Goal: Task Accomplishment & Management: Use online tool/utility

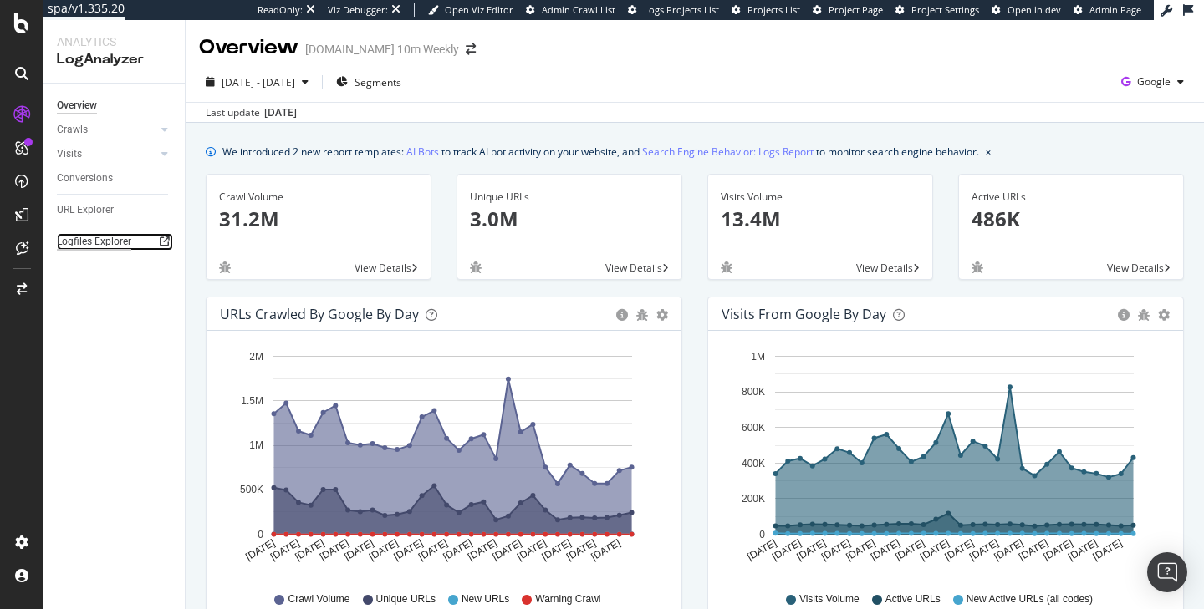
click at [91, 247] on div "Logfiles Explorer" at bounding box center [94, 242] width 74 height 18
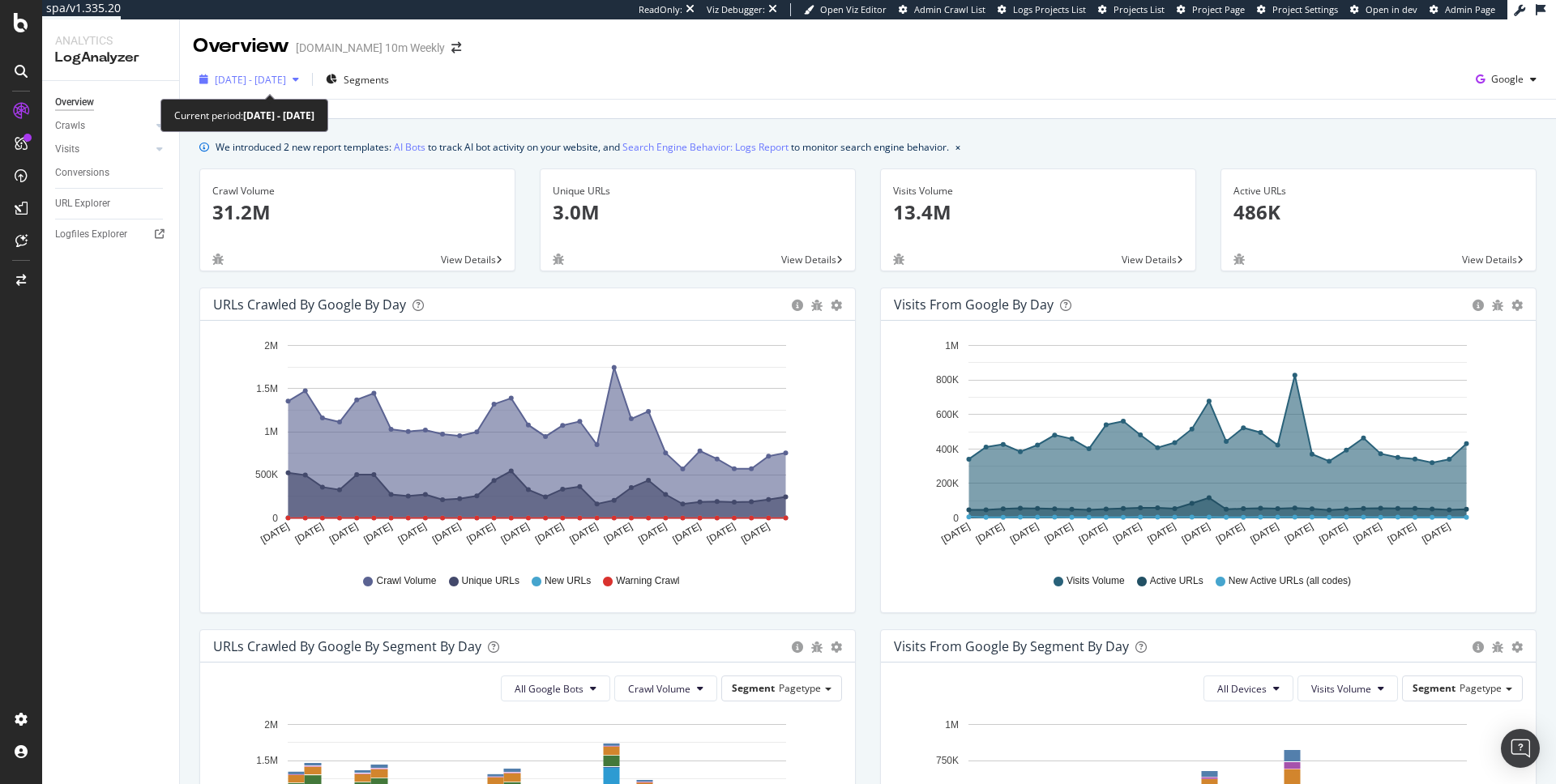
click at [286, 82] on span "2025 Jul. 12th - Aug. 10th" at bounding box center [251, 79] width 72 height 14
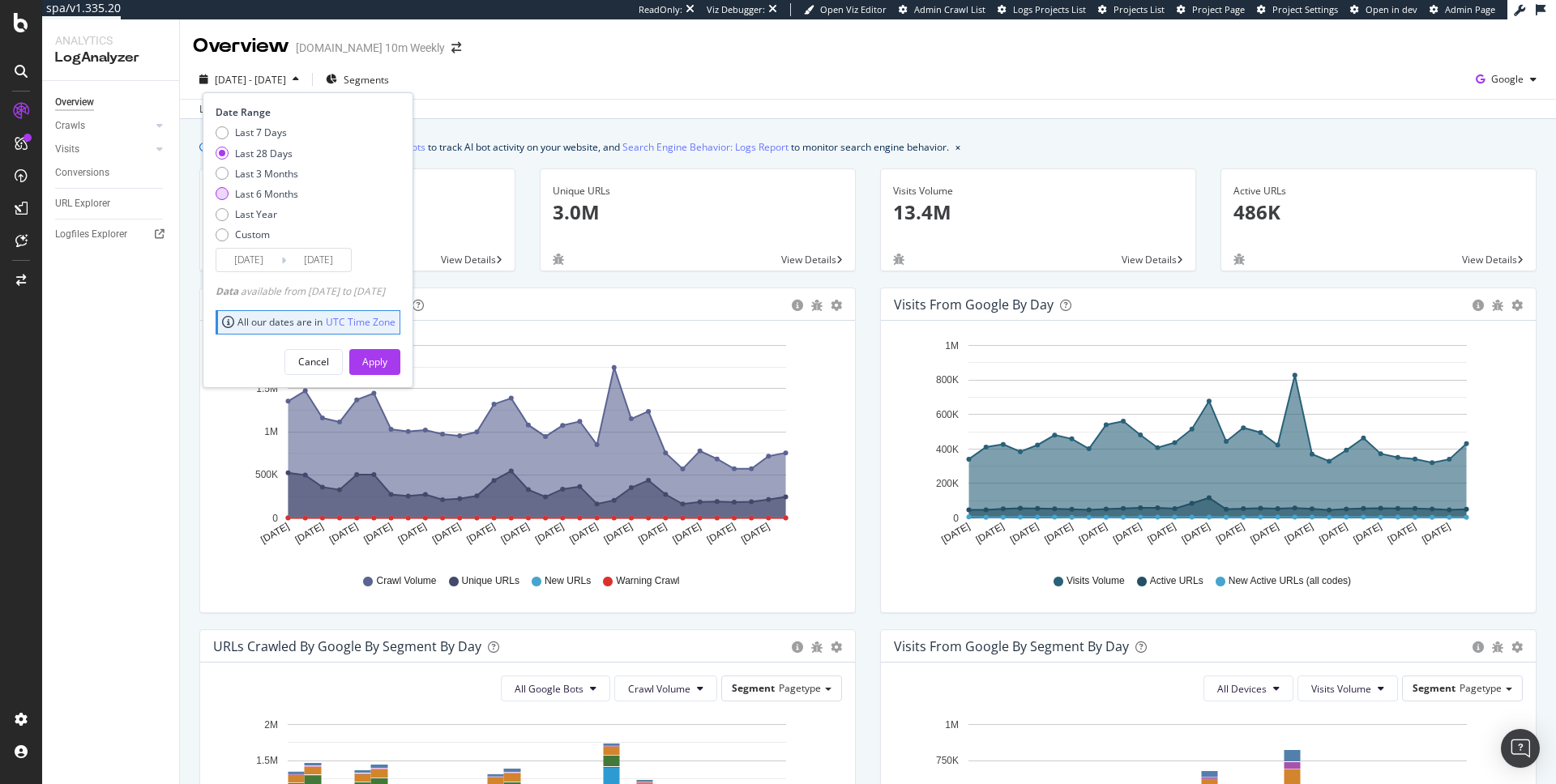
click at [279, 200] on div "Last 6 Months" at bounding box center [266, 194] width 63 height 14
click at [274, 178] on div "Last 3 Months" at bounding box center [266, 173] width 63 height 14
type input "2025/05/11"
click at [388, 368] on div "Apply" at bounding box center [375, 361] width 25 height 14
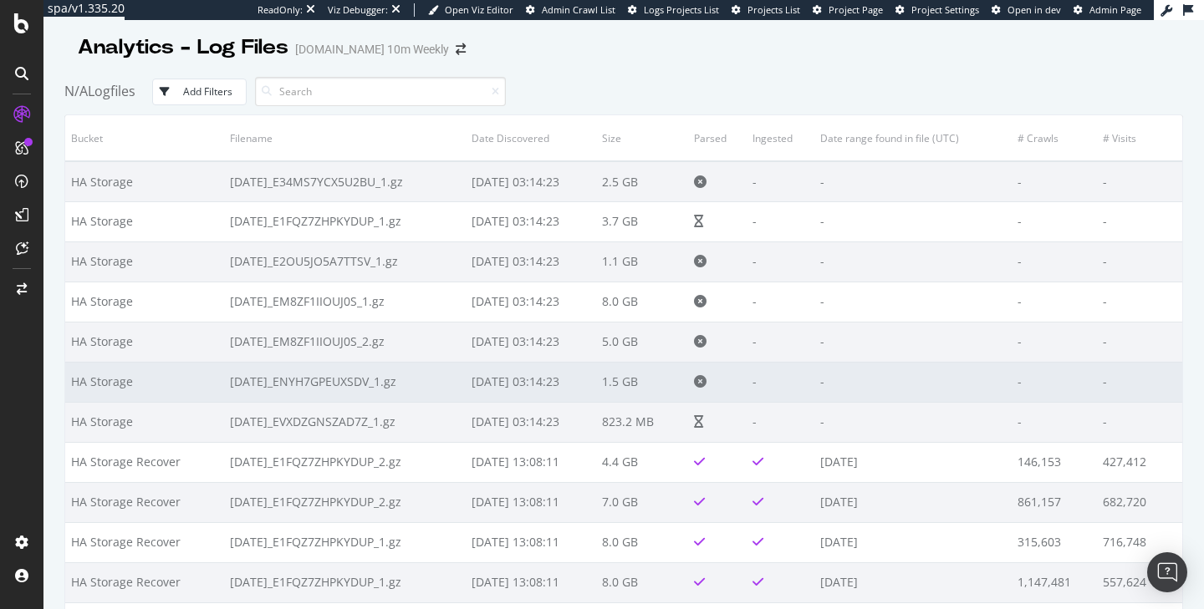
click at [268, 392] on td "2025-08-11_ENYH7GPEUXSDV_1.gz" at bounding box center [345, 382] width 242 height 40
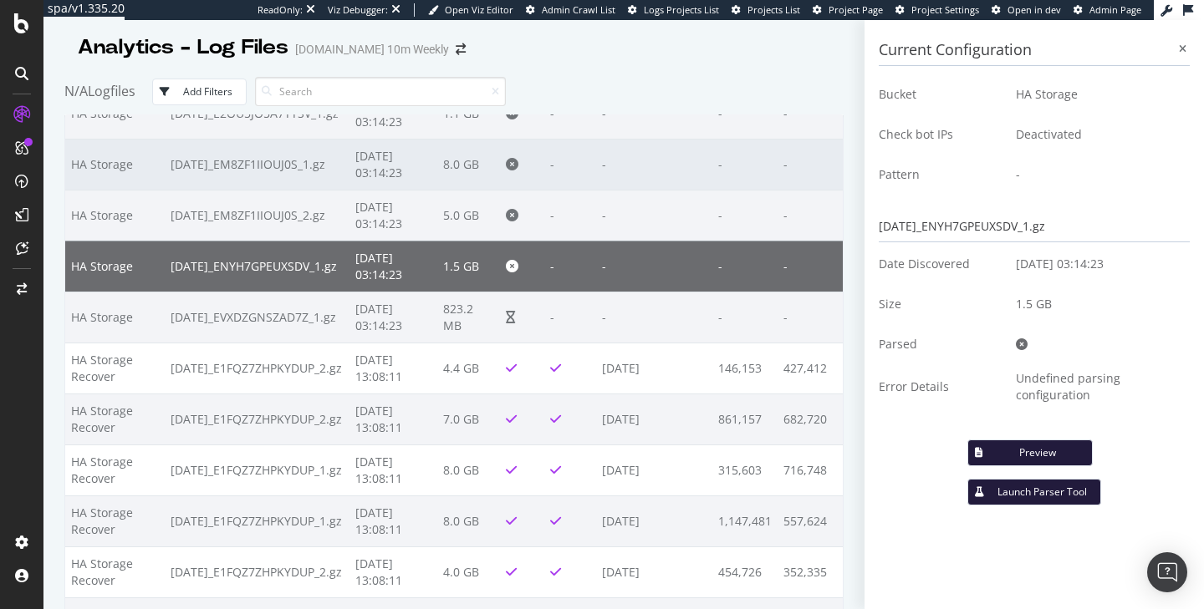
scroll to position [180, 0]
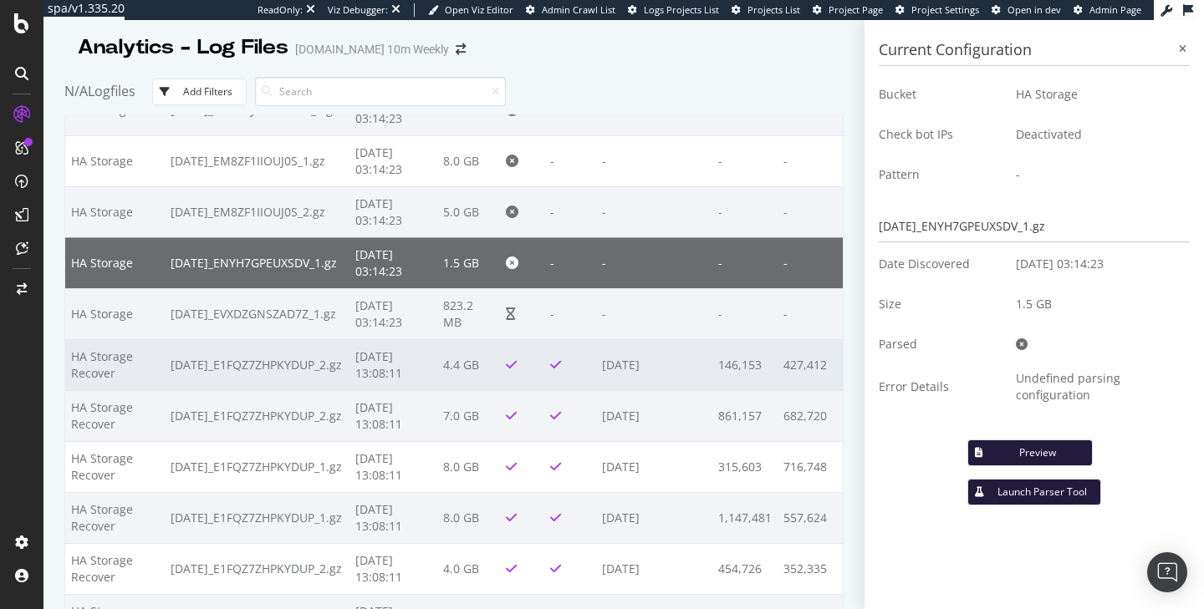
click at [299, 369] on td "2025-06-25_E1FQZ7ZHPKYDUP_2.gz" at bounding box center [257, 364] width 185 height 51
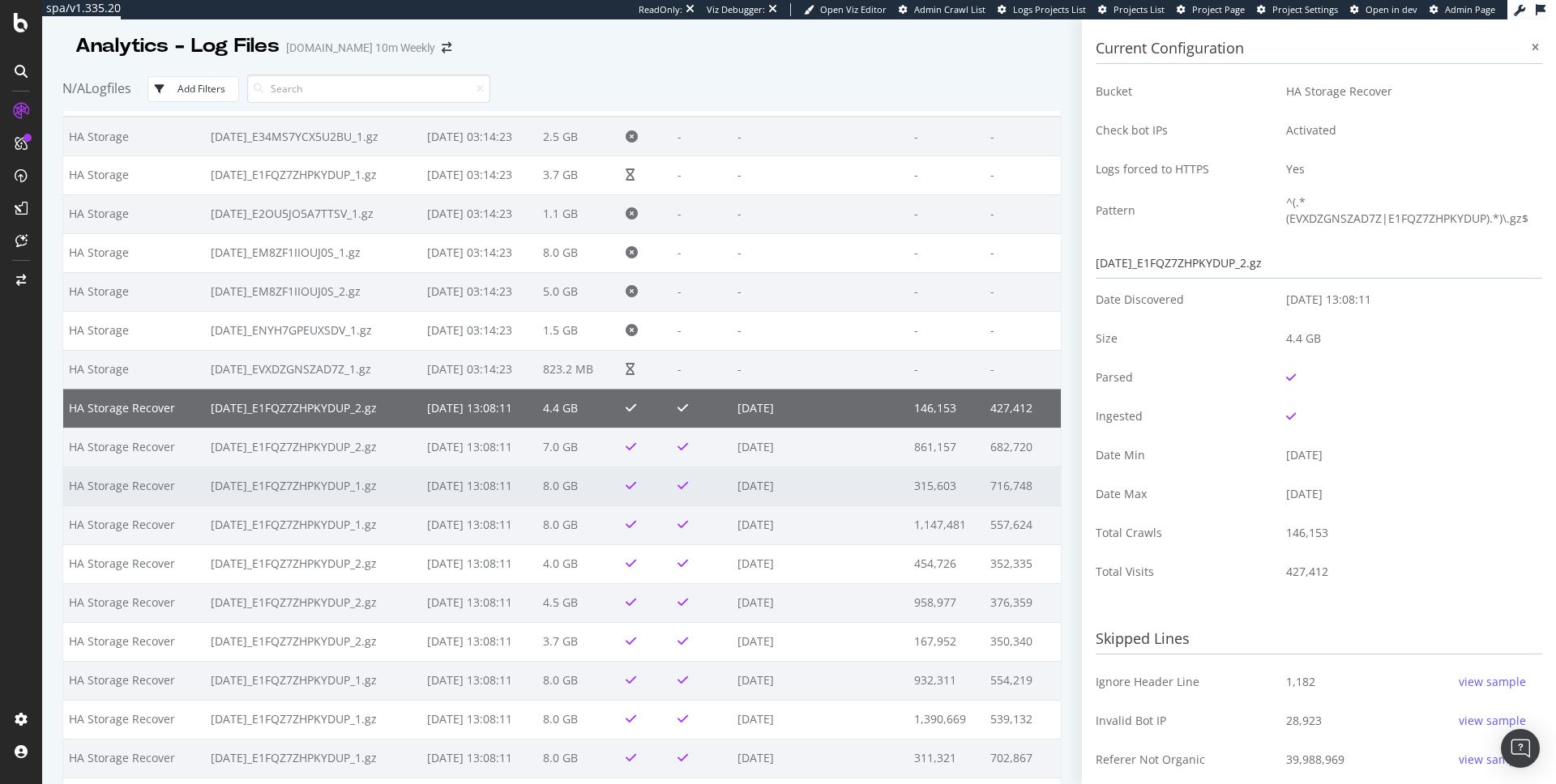
scroll to position [278, 0]
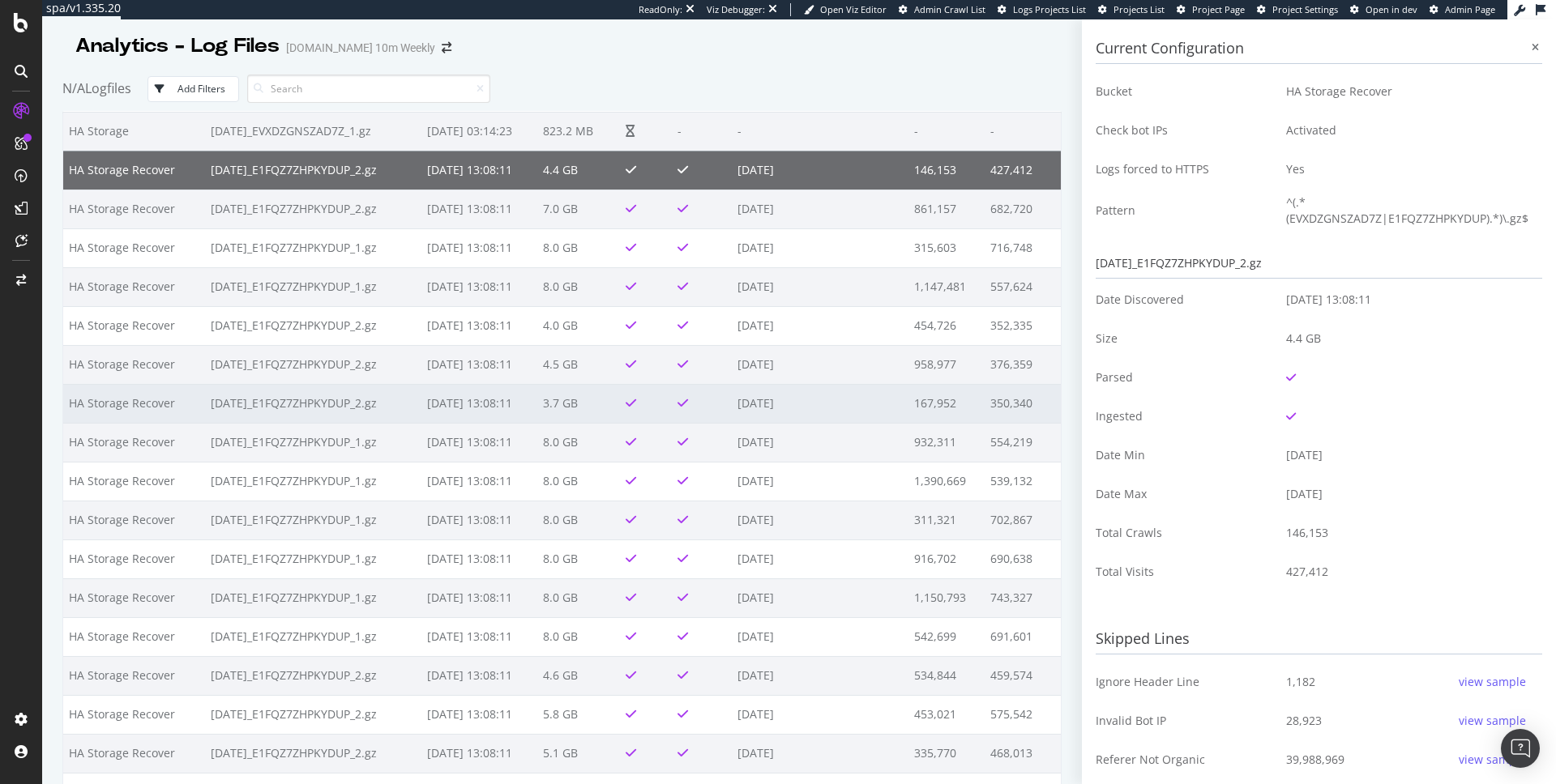
click at [339, 407] on td "2025-06-26_E1FQZ7ZHPKYDUP_2.gz" at bounding box center [313, 403] width 216 height 39
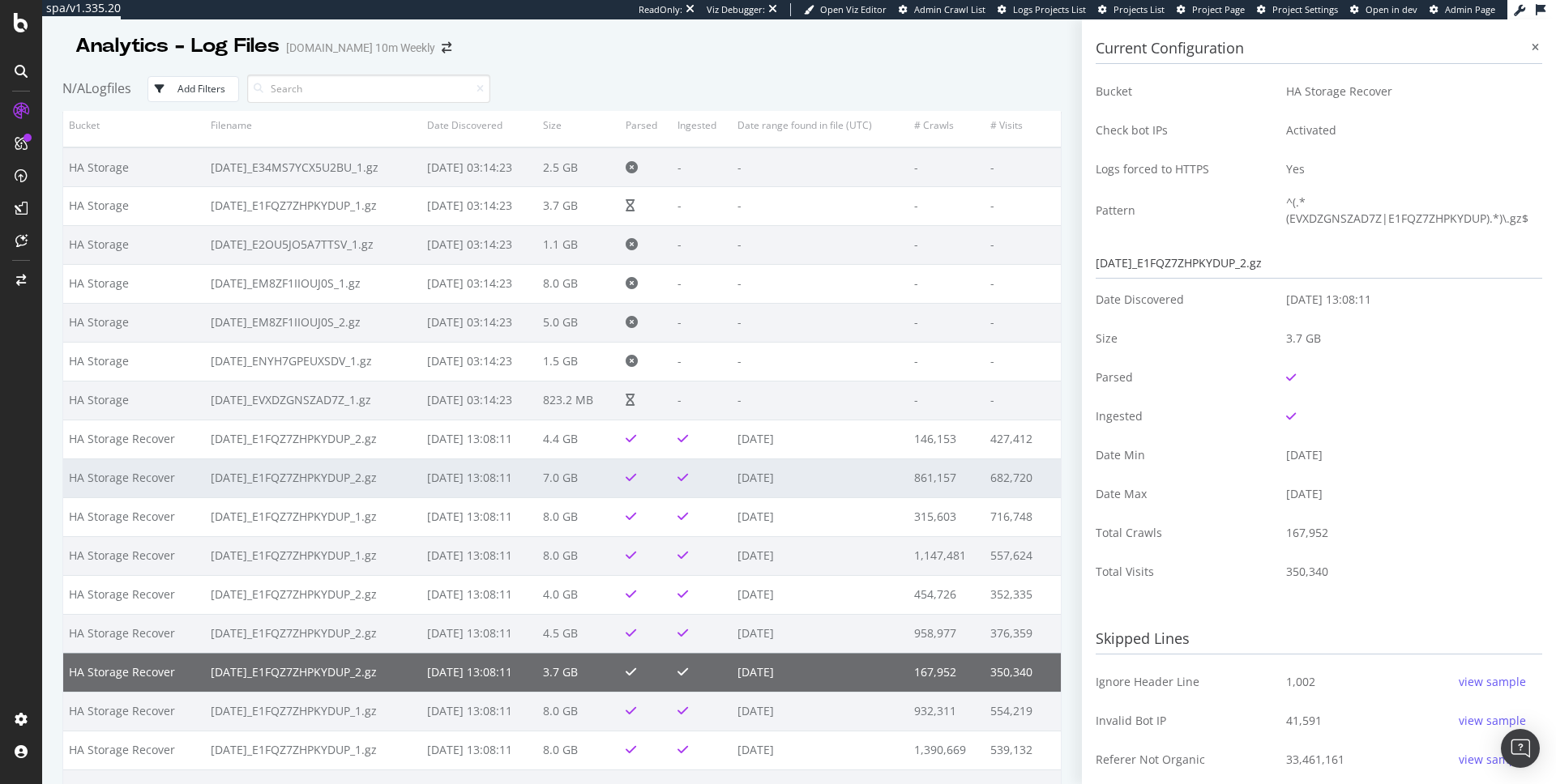
scroll to position [0, 0]
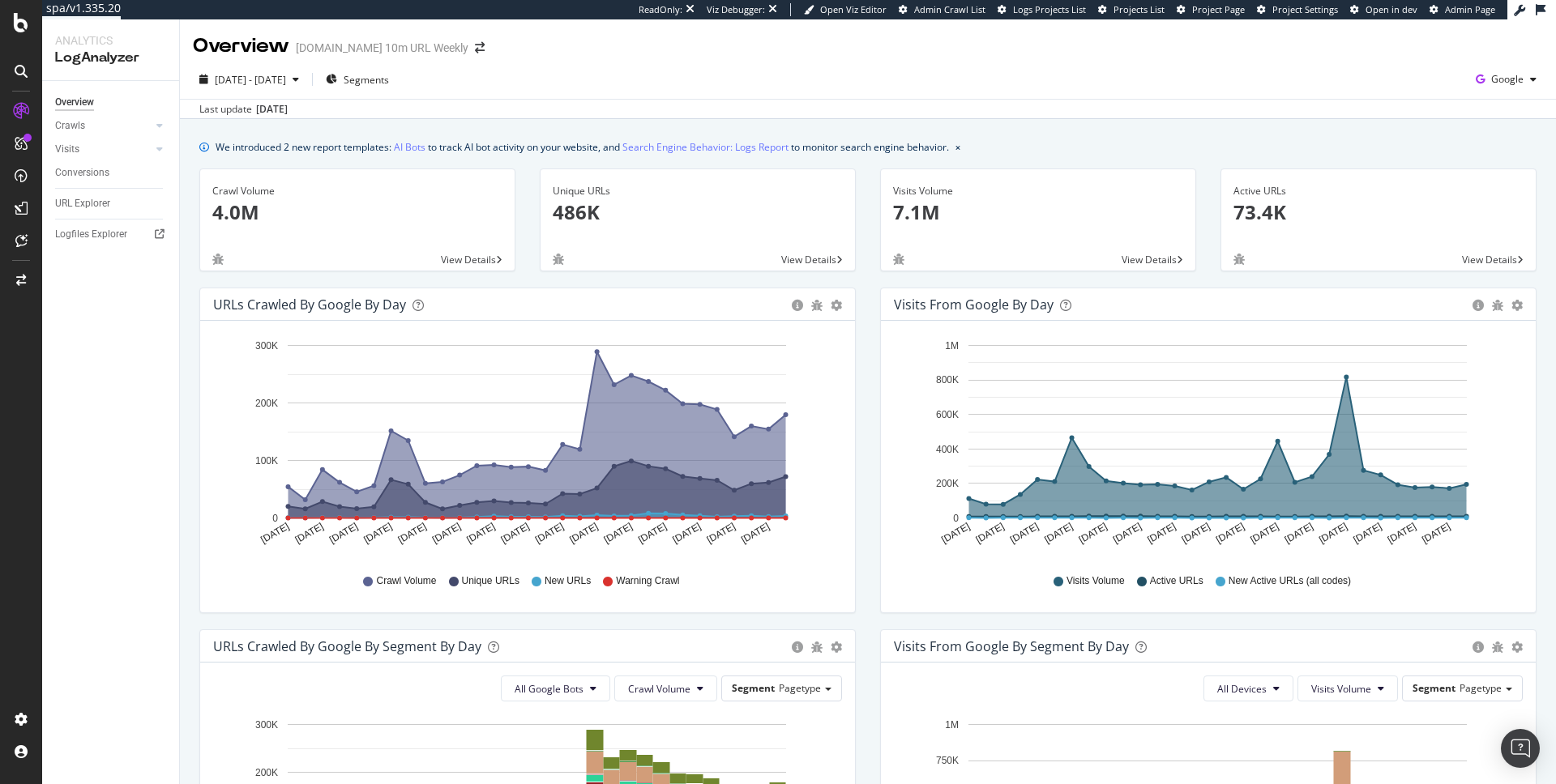
click at [576, 90] on div "2025 Jul. 13th - Aug. 11th Segments Google" at bounding box center [869, 82] width 1377 height 32
click at [286, 77] on span "[DATE] - [DATE]" at bounding box center [251, 79] width 72 height 14
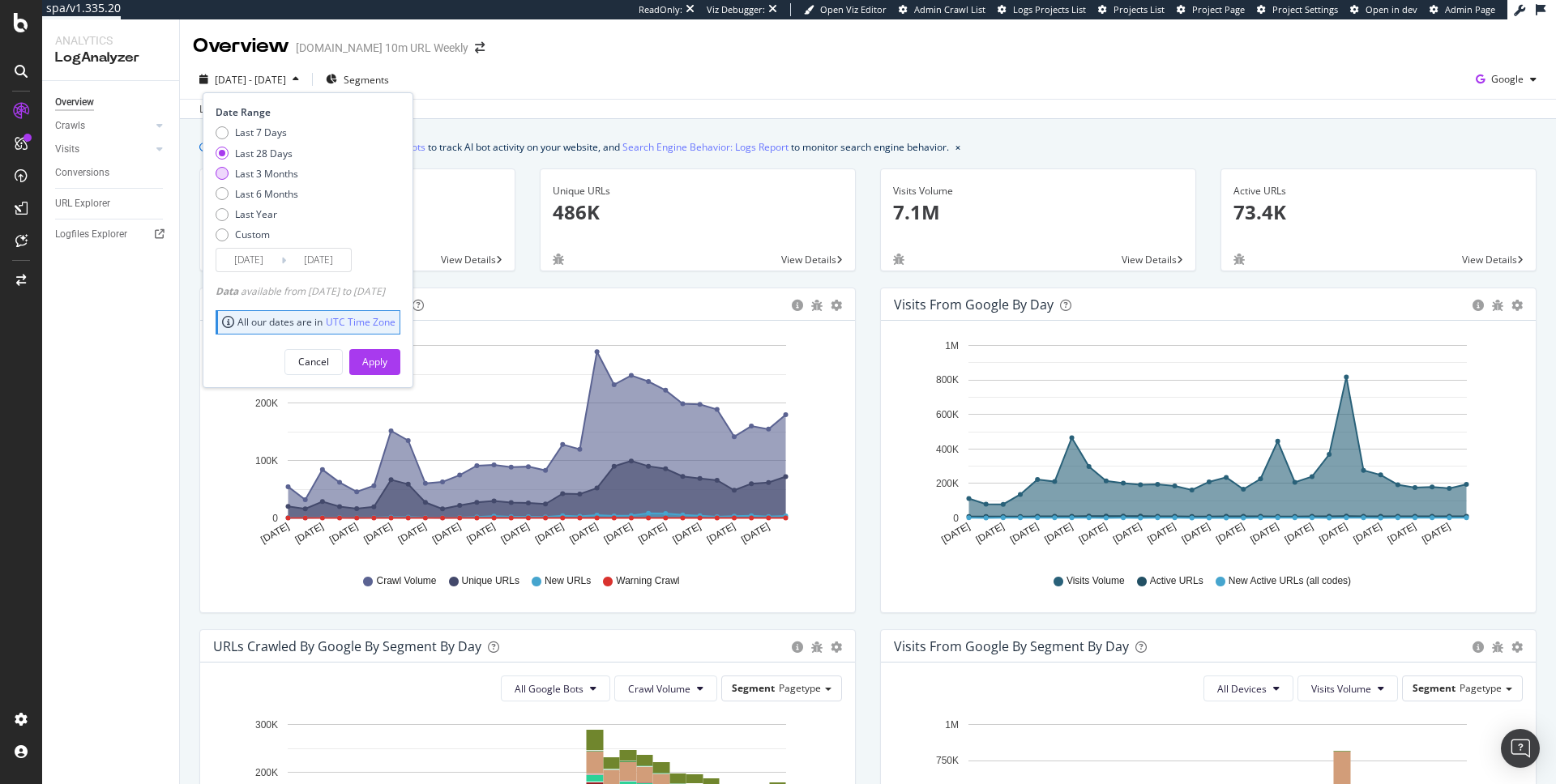
click at [294, 172] on div "Last 3 Months" at bounding box center [266, 173] width 63 height 14
type input "2025/05/12"
click at [388, 355] on div "Apply" at bounding box center [375, 361] width 25 height 14
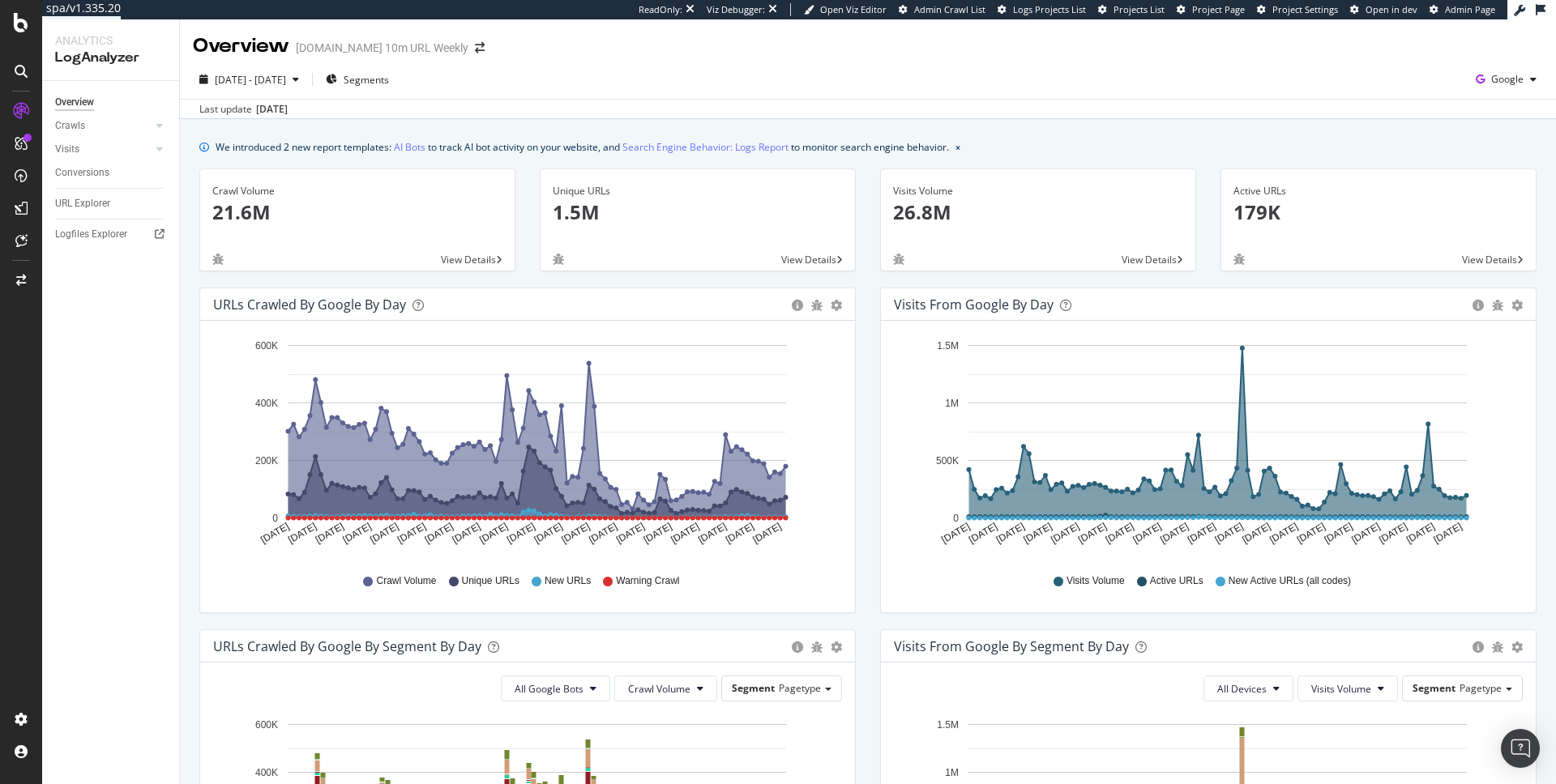
click at [961, 148] on icon "close banner" at bounding box center [958, 148] width 5 height 7
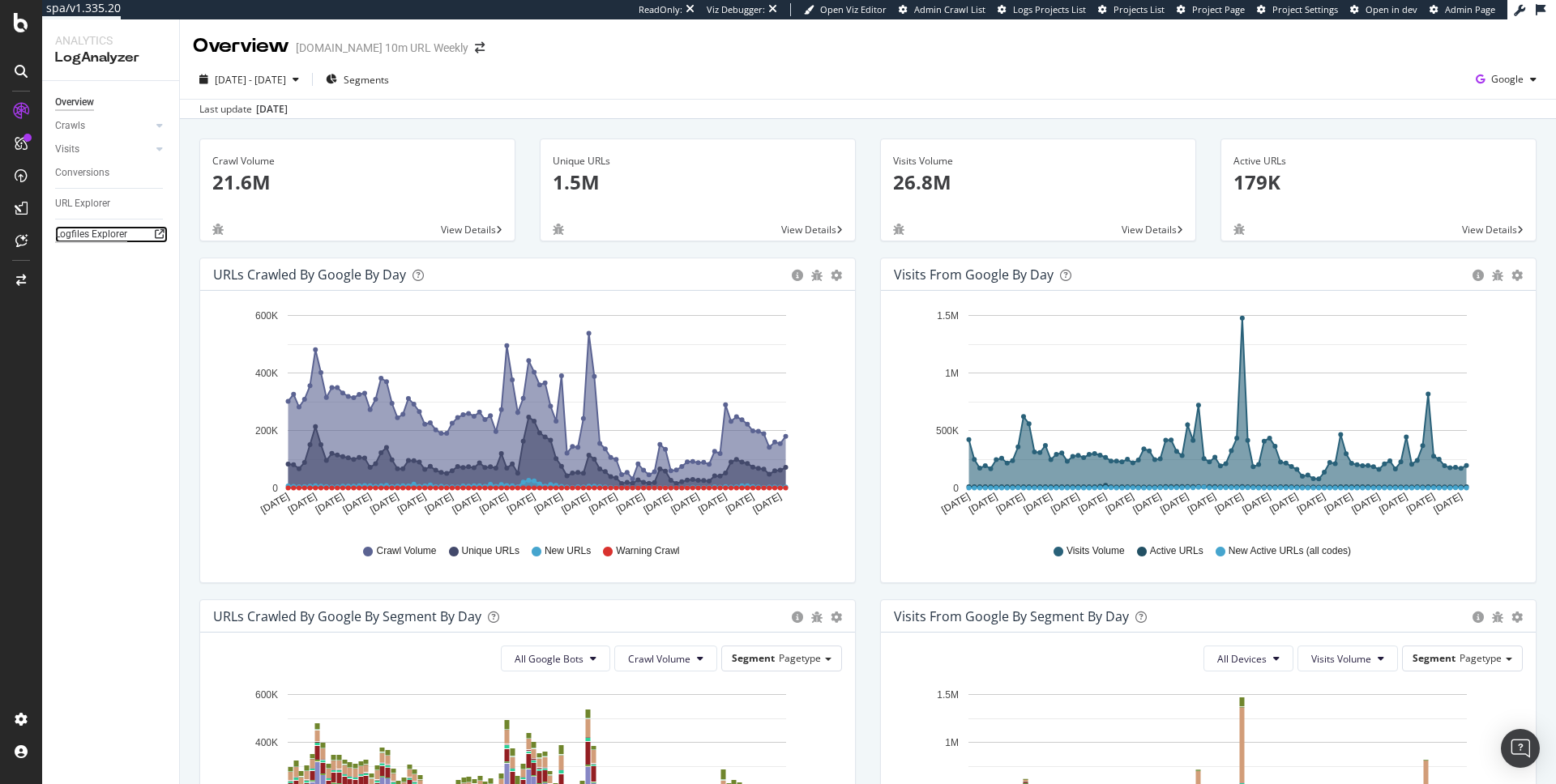
click at [83, 236] on div "Logfiles Explorer" at bounding box center [91, 235] width 72 height 17
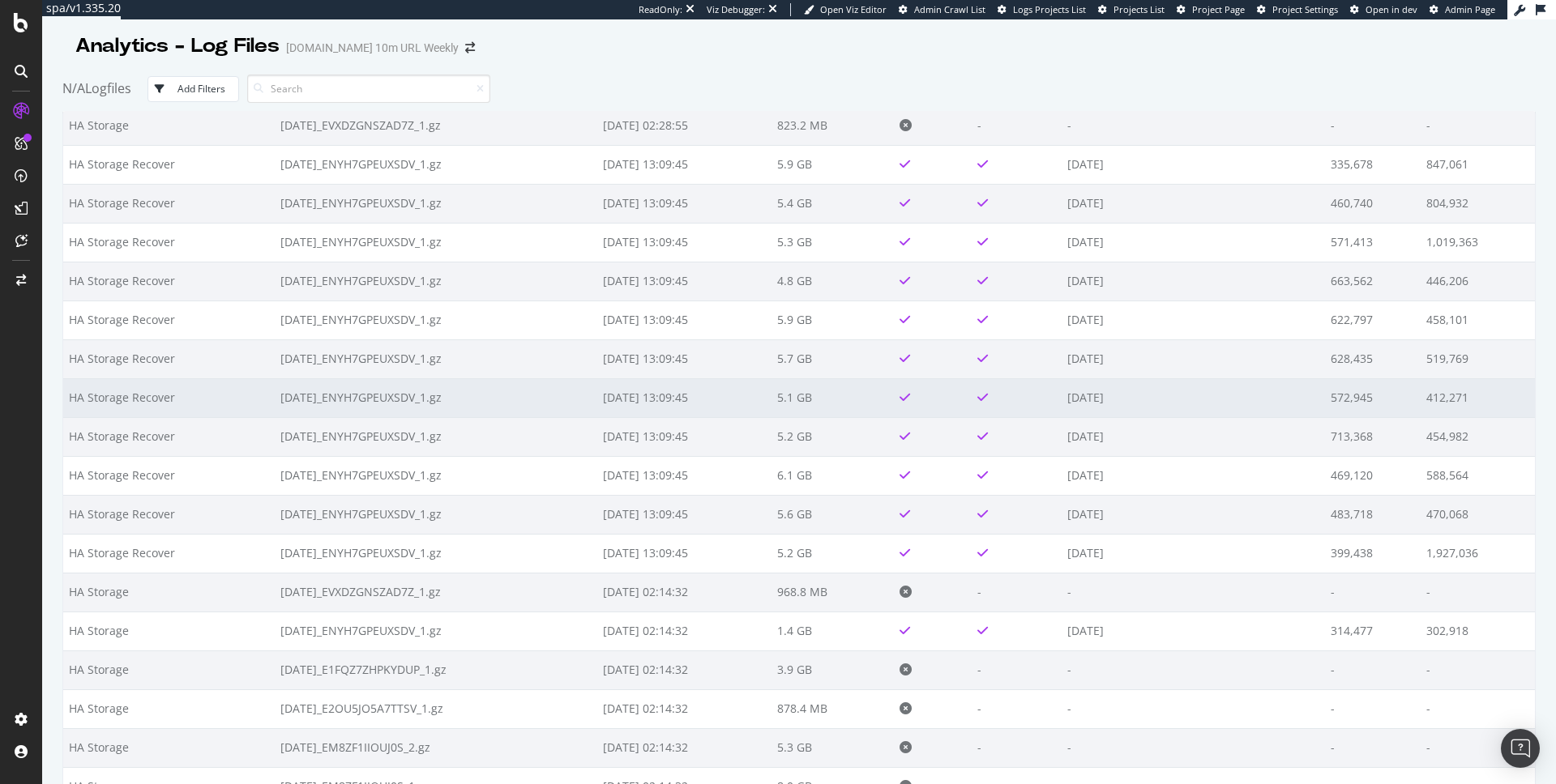
scroll to position [314, 0]
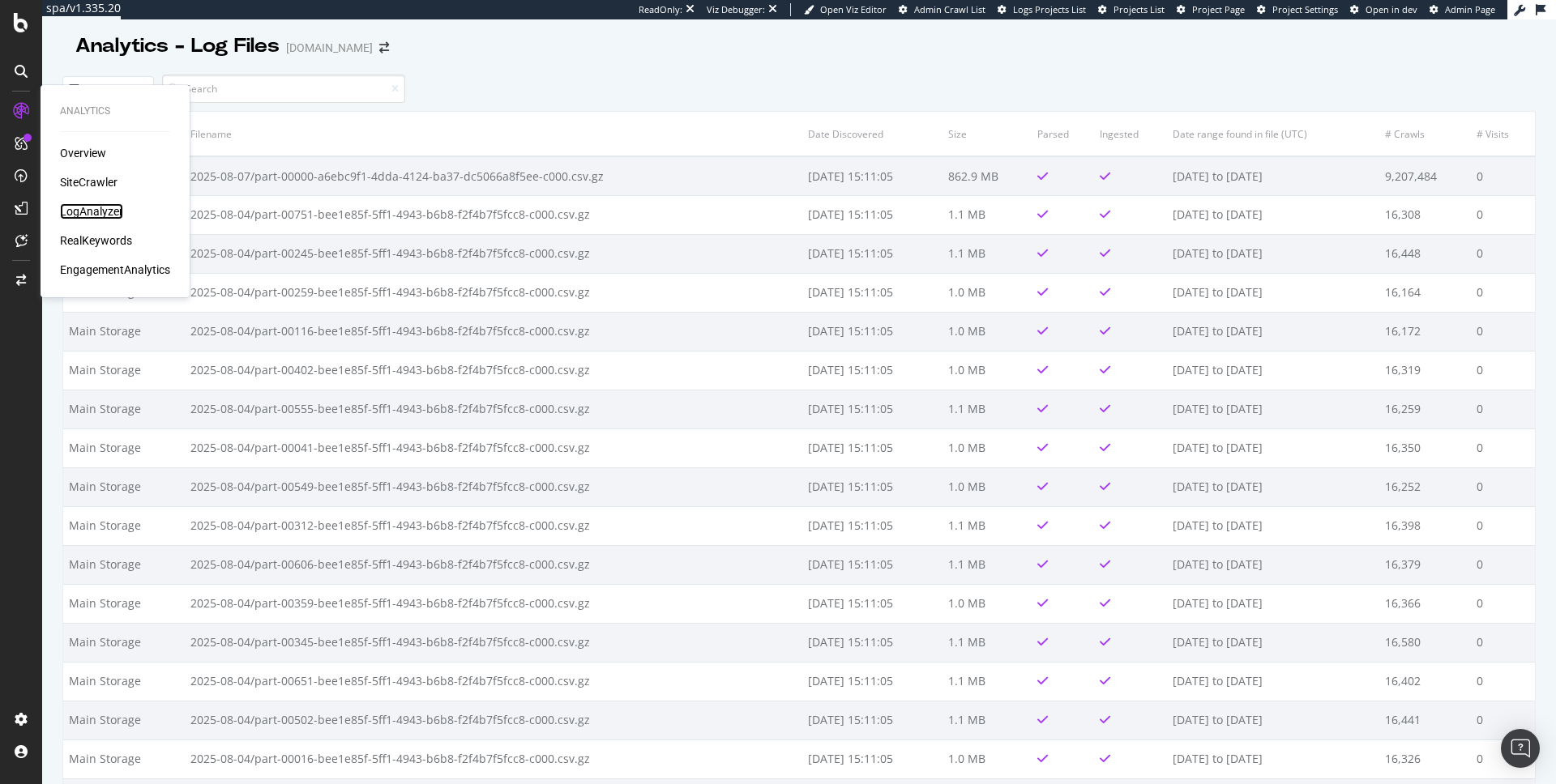
click at [81, 205] on div "LogAnalyzer" at bounding box center [91, 211] width 63 height 16
